Goal: Communication & Community: Answer question/provide support

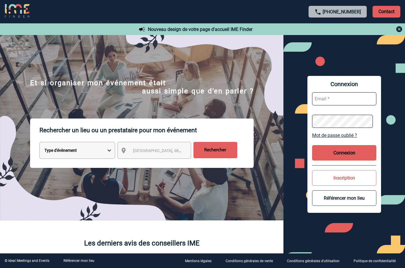
type input "[EMAIL_ADDRESS][DOMAIN_NAME]"
click at [333, 147] on button "Connexion" at bounding box center [344, 152] width 64 height 15
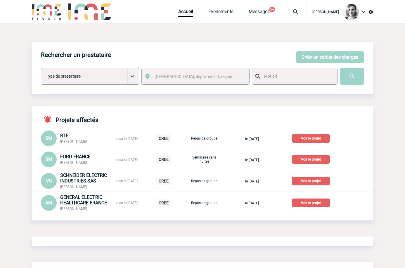
click at [303, 13] on img at bounding box center [295, 11] width 21 height 7
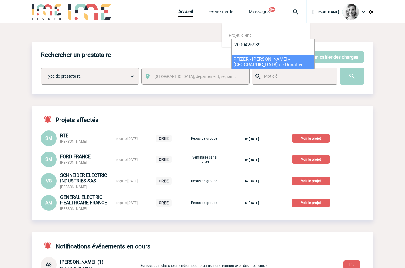
type input "2000425939"
select select "25440"
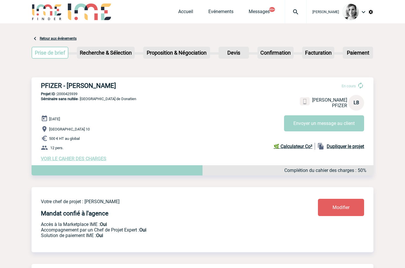
click at [302, 133] on p "Paris 10" at bounding box center [207, 129] width 332 height 7
click at [304, 125] on button "Envoyer un message au client" at bounding box center [324, 123] width 80 height 16
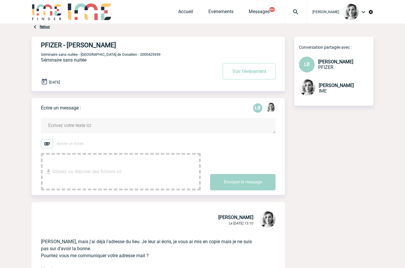
click at [60, 116] on form "Ajouter un fichier Glissez ou déposer des fichiers ici Envoyer le message" at bounding box center [163, 151] width 244 height 80
click at [58, 119] on textarea at bounding box center [158, 125] width 234 height 15
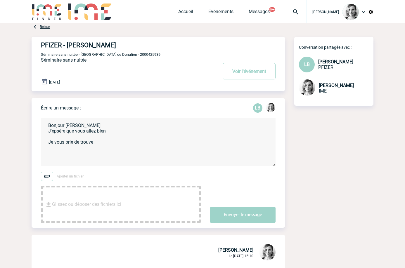
click at [56, 133] on textarea "Bonjour Laurence J'epsère que vous allez bien Je vous prie de trouve" at bounding box center [158, 142] width 234 height 48
click at [62, 133] on textarea "Bonjour Laurence J'epsère que vous allez bien Je vous prie de trouve" at bounding box center [158, 142] width 234 height 48
click at [111, 146] on textarea "Bonjour Laurence J'espère que vous allez bien Je vous prie de trouve" at bounding box center [158, 142] width 234 height 48
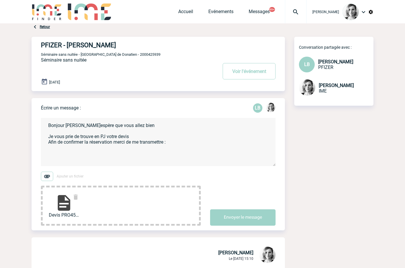
click at [129, 56] on span "Séminaire sans nuitée - Réunion de Donatien - 2000425939" at bounding box center [100, 54] width 119 height 4
copy span "2000425939"
click at [54, 46] on h4 "PFIZER - Laurence BOUCHER" at bounding box center [120, 44] width 159 height 7
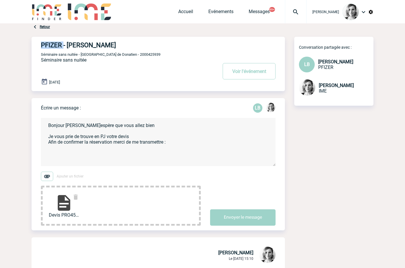
copy h4 "PFIZER"
click at [58, 198] on img at bounding box center [64, 203] width 19 height 19
click at [90, 161] on textarea "Bonjour Laurence J'espère que vous allez bien Je vous prie de trouve en PJ votr…" at bounding box center [158, 142] width 234 height 48
click at [172, 151] on textarea "Bonjour Laurence J'espère que vous allez bien Je vous prie de trouve en PJ votr…" at bounding box center [158, 142] width 234 height 48
paste textarea "Le Devis tamponné, signé avec mention " Bon pour accord " - Votre bon de comman…"
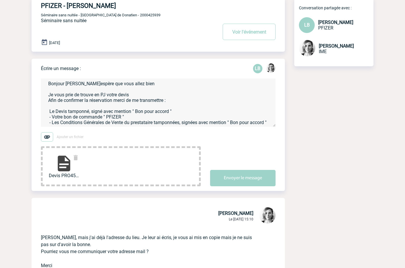
scroll to position [41, 0]
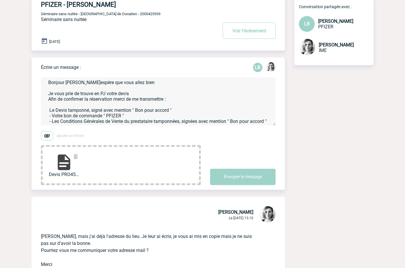
click at [48, 106] on textarea "Bonjour Laurence J'espère que vous allez bien Je vous prie de trouve en PJ votr…" at bounding box center [158, 101] width 234 height 48
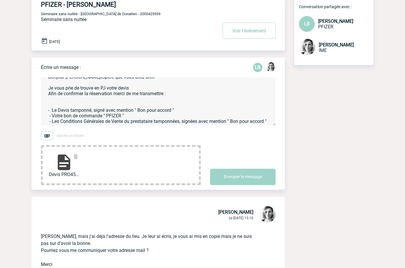
click at [62, 102] on textarea "Bonjour Laurence J'espère que vous allez bien Je vous prie de trouve en PJ votr…" at bounding box center [158, 101] width 234 height 48
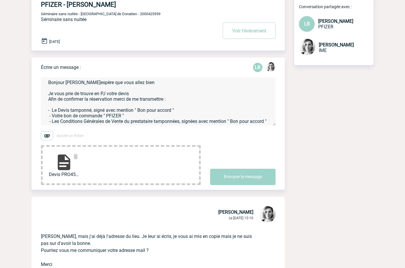
scroll to position [0, 0]
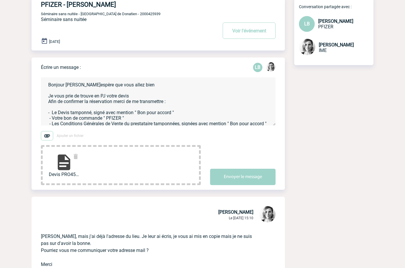
click at [81, 17] on span "Séminaire sans nuitée" at bounding box center [64, 20] width 46 height 6
click at [126, 16] on span "Séminaire sans nuitée - Réunion de Donatien - 2000425939" at bounding box center [100, 14] width 119 height 4
copy span "2000425939"
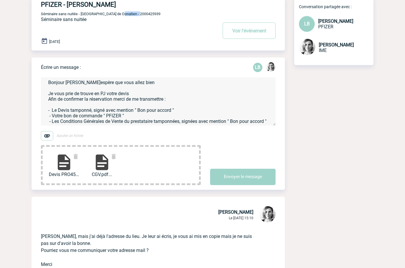
scroll to position [13, 0]
click at [89, 124] on textarea "Bonjour Laurence J'espère que vous allez bien Je vous prie de trouve en PJ votr…" at bounding box center [158, 101] width 234 height 48
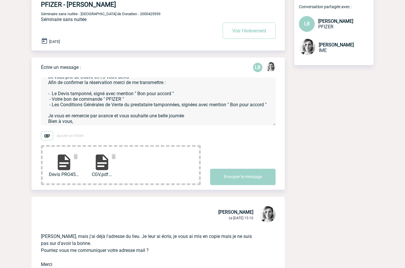
scroll to position [34, 0]
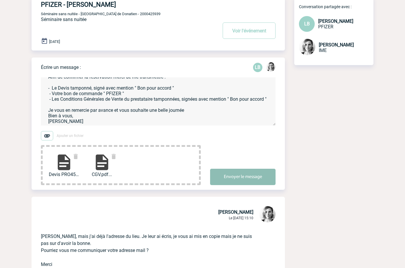
type textarea "Bonjour Laurence J'espère que vous allez bien Je vous prie de trouve en PJ votr…"
click at [212, 174] on button "Envoyer le message" at bounding box center [242, 177] width 65 height 16
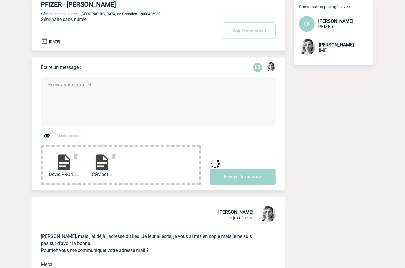
scroll to position [0, 0]
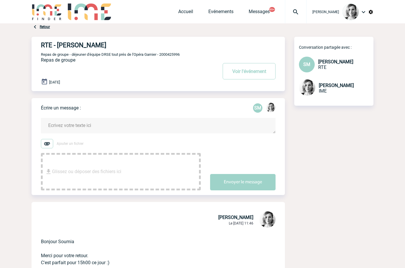
click at [296, 15] on div at bounding box center [296, 11] width 22 height 23
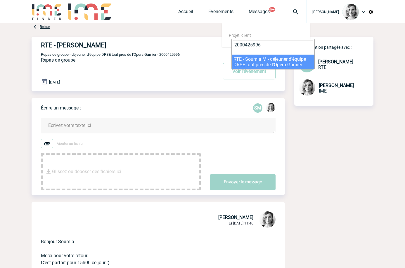
type input "2000425996"
select select "25497"
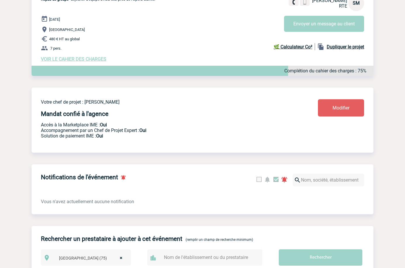
scroll to position [99, 0]
click at [382, 145] on body "Lydie TRELLU Accueil Evénements" at bounding box center [202, 229] width 405 height 656
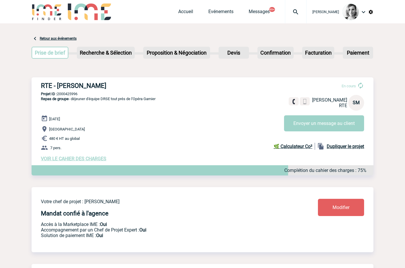
click at [306, 9] on img at bounding box center [295, 11] width 21 height 7
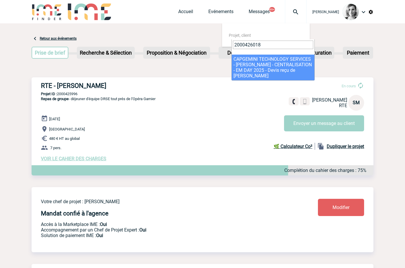
type input "2000426018"
select select "25519"
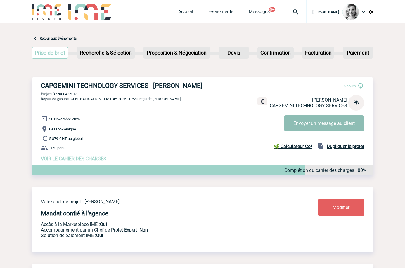
click at [297, 119] on button "Envoyer un message au client" at bounding box center [324, 123] width 80 height 16
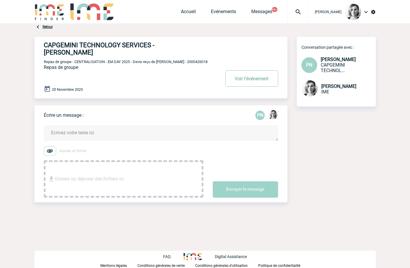
click at [255, 70] on button "Voir l'événement" at bounding box center [251, 78] width 53 height 16
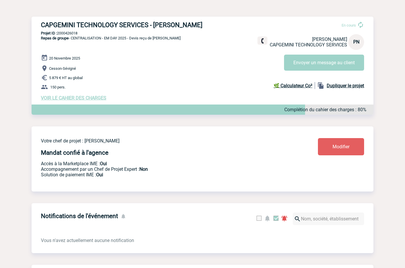
scroll to position [64, 0]
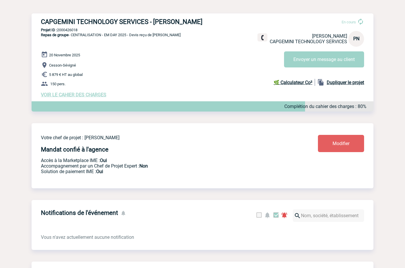
click at [375, 121] on body "[PERSON_NAME] Accueil Evénements" at bounding box center [202, 264] width 405 height 656
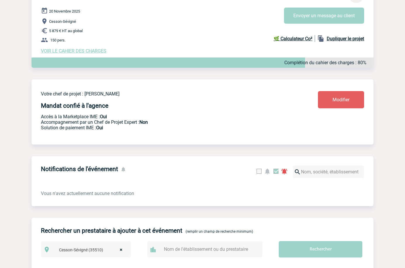
scroll to position [0, 0]
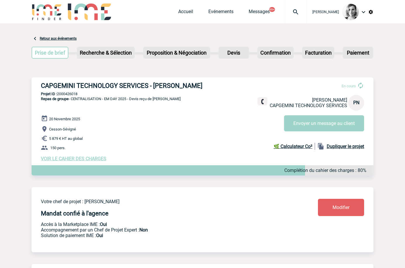
drag, startPoint x: 35, startPoint y: 84, endPoint x: 195, endPoint y: 77, distance: 160.4
drag, startPoint x: 200, startPoint y: 83, endPoint x: 38, endPoint y: 85, distance: 161.4
click at [38, 85] on div "CAPGEMINI TECHNOLOGY SERVICES - [PERSON_NAME] En cours [PERSON_NAME] NATUR CAPG…" at bounding box center [203, 121] width 342 height 89
copy h3 "CAPGEMINI TECHNOLOGY SERVICES - [PERSON_NAME]"
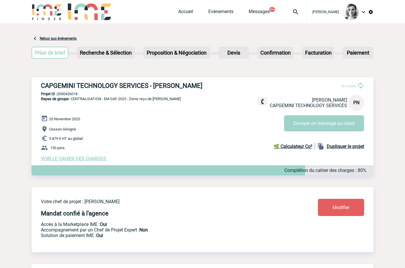
click at [71, 95] on p "Projet ID : 2000426018" at bounding box center [203, 94] width 342 height 4
copy p "2000426018"
drag, startPoint x: 199, startPoint y: 84, endPoint x: 155, endPoint y: 88, distance: 44.8
click at [155, 88] on h3 "CAPGEMINI TECHNOLOGY SERVICES - [PERSON_NAME]" at bounding box center [128, 85] width 175 height 7
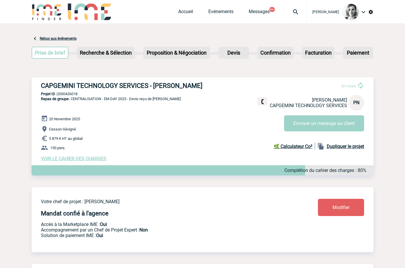
copy h3 "[PERSON_NAME]"
